Goal: Check status: Check status

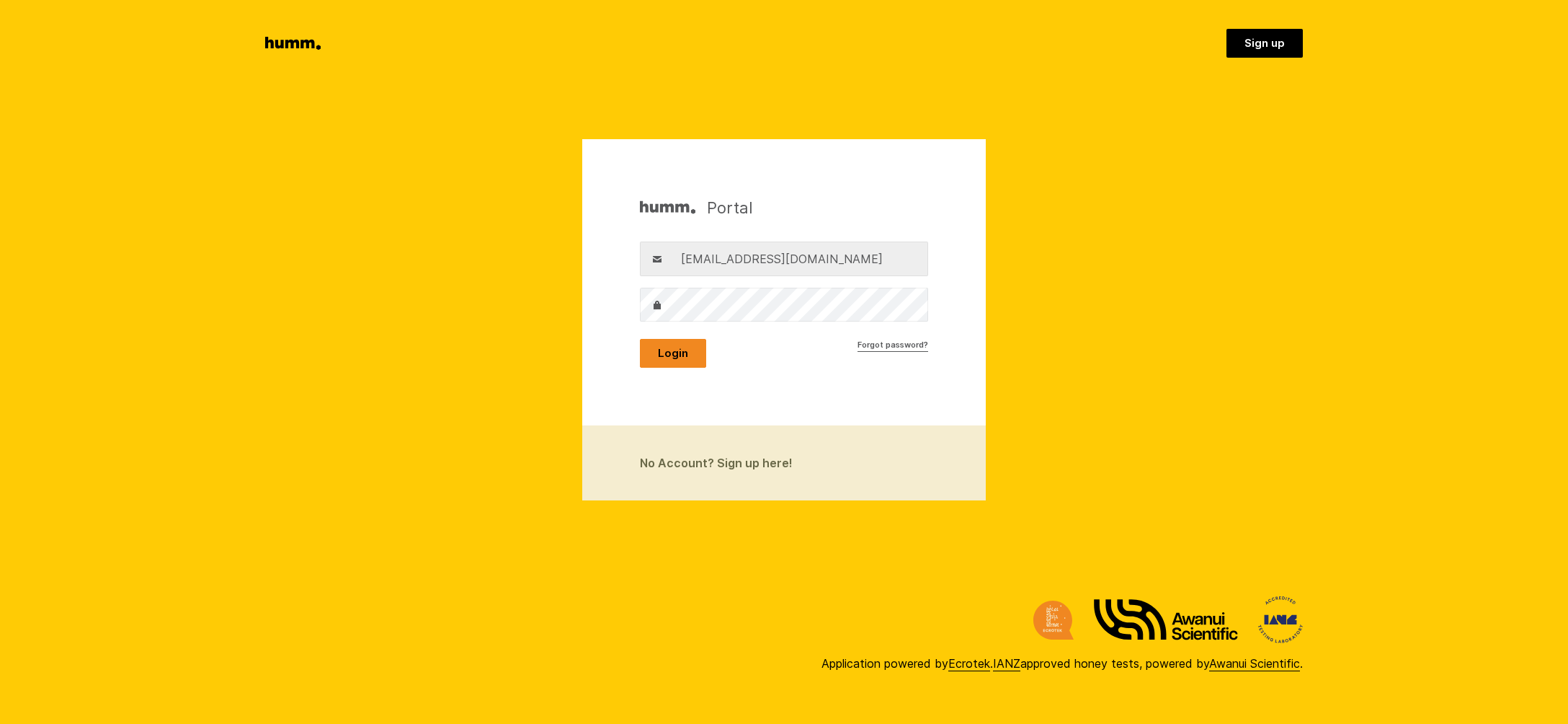
click at [663, 352] on button "Login" at bounding box center [673, 354] width 66 height 29
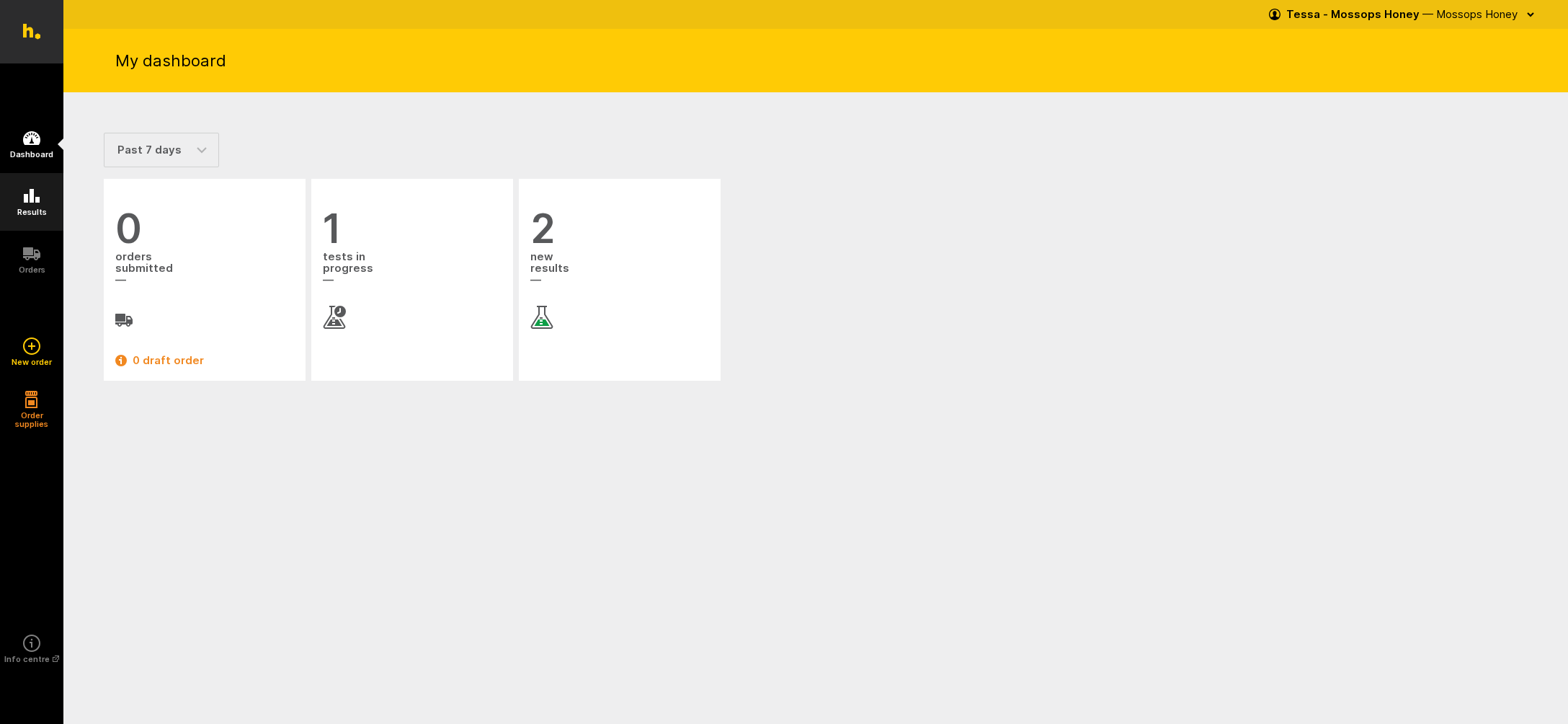
click at [29, 202] on icon at bounding box center [32, 196] width 17 height 17
